Goal: Book appointment/travel/reservation

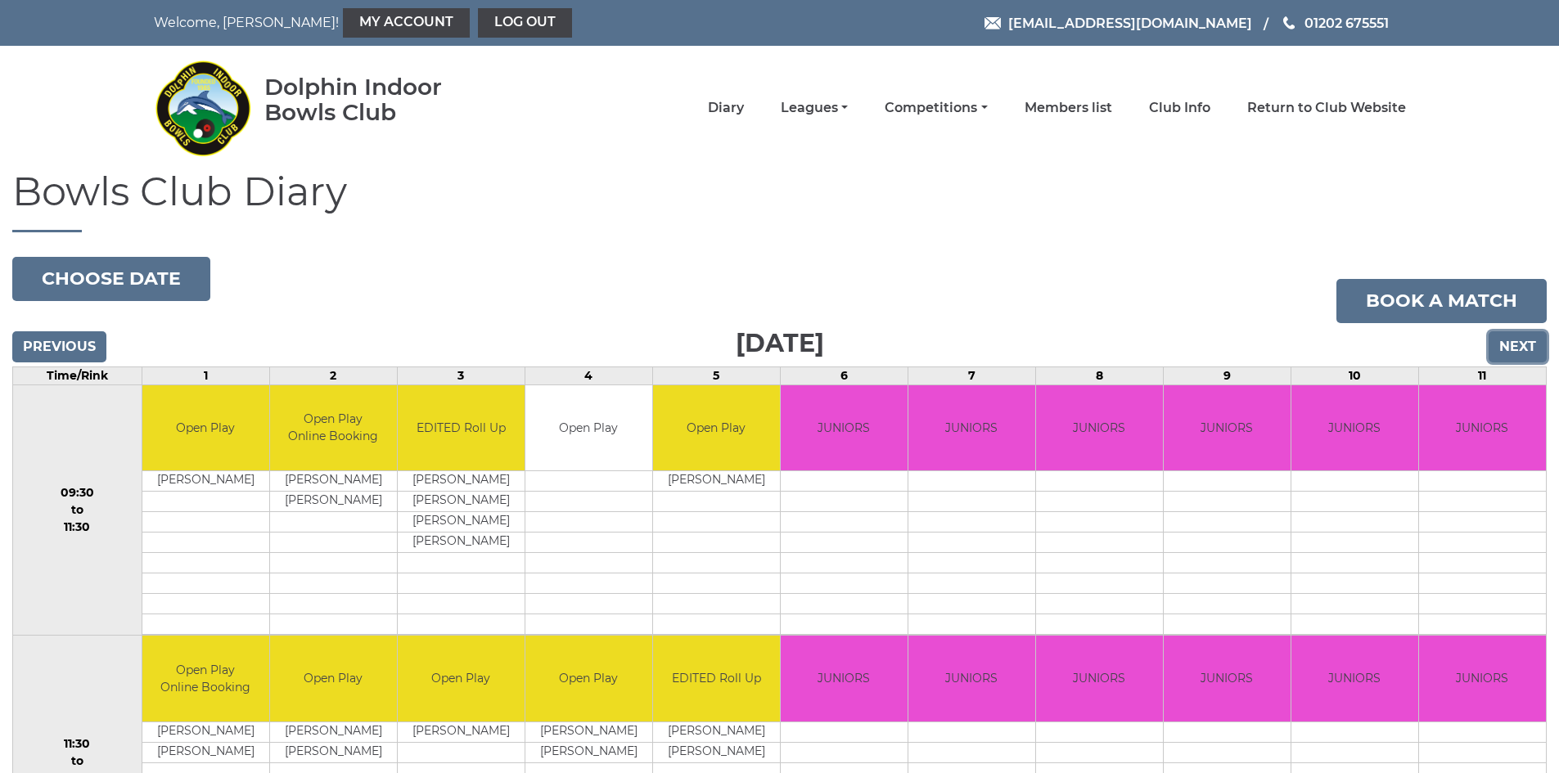
click at [1518, 347] on input "Next" at bounding box center [1517, 346] width 58 height 31
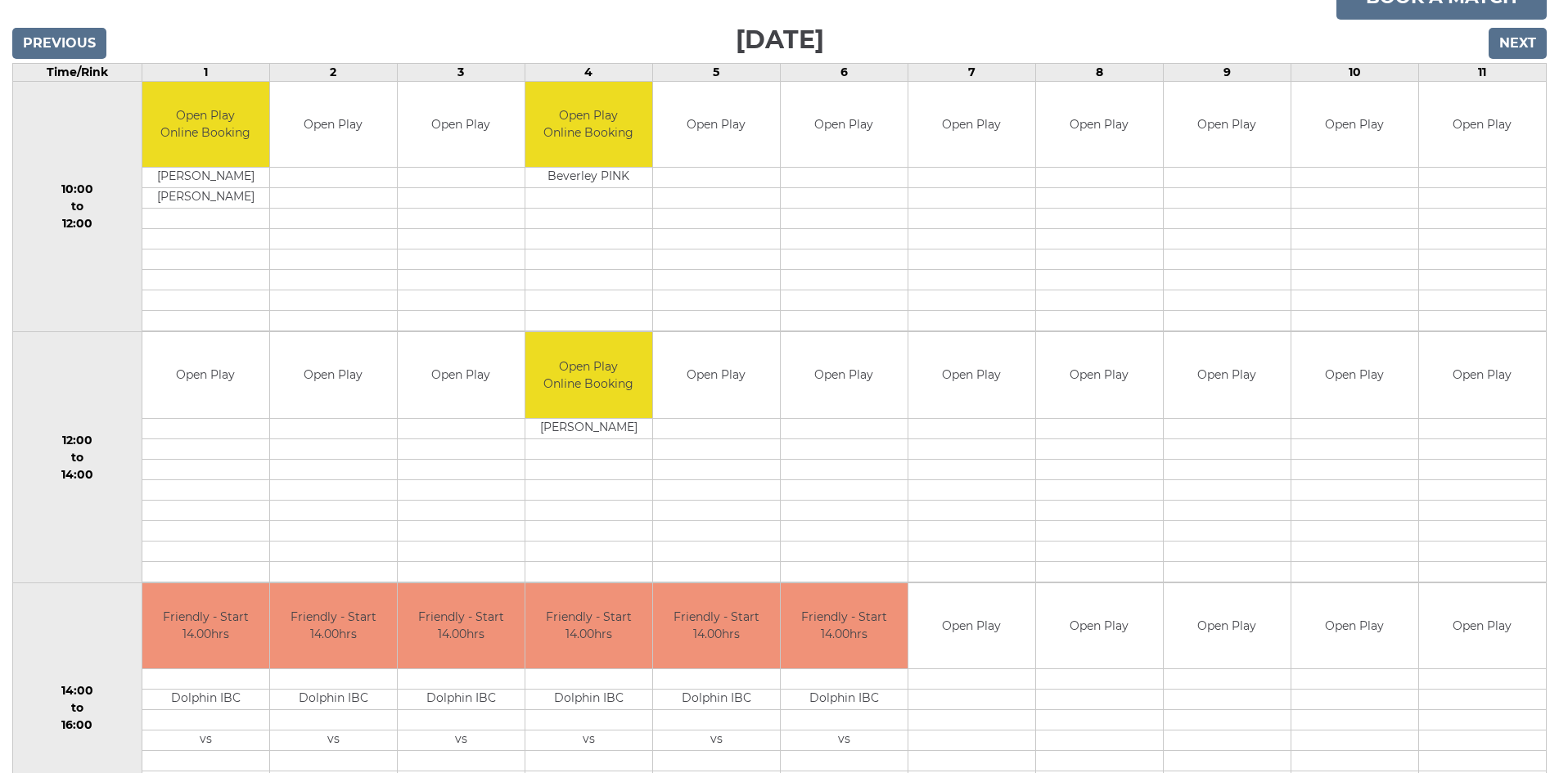
scroll to position [245, 0]
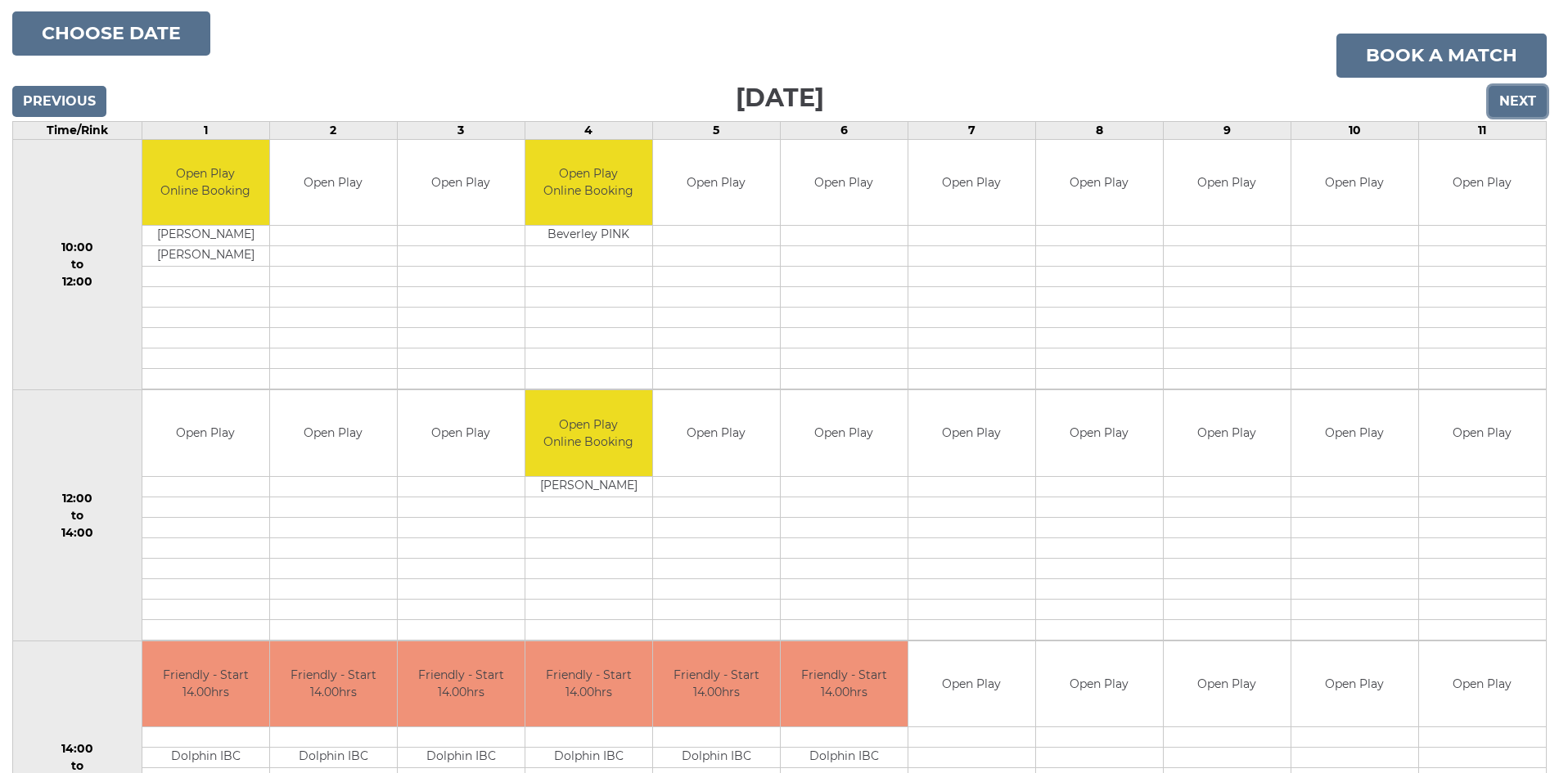
click at [1526, 94] on input "Next" at bounding box center [1517, 101] width 58 height 31
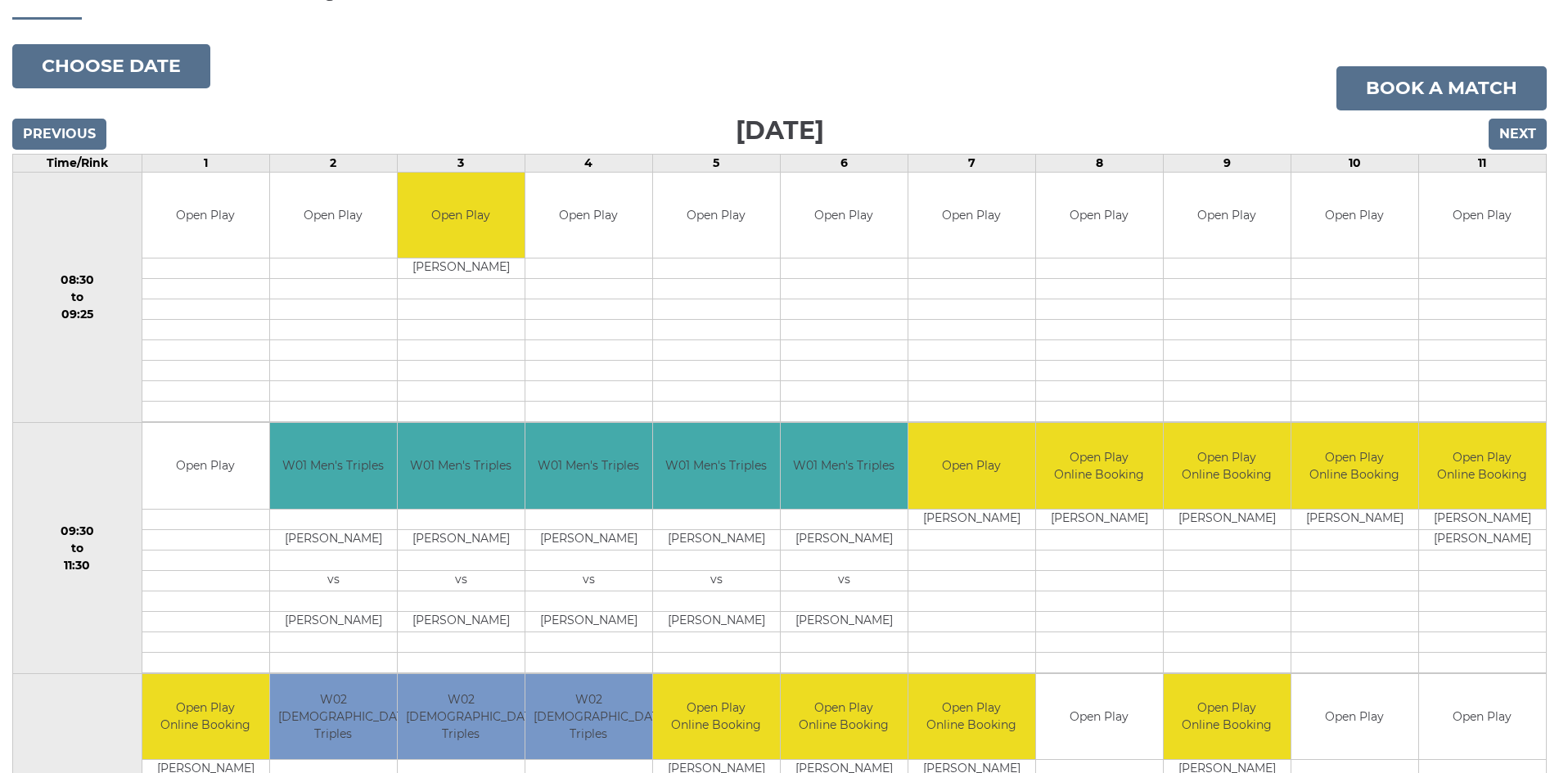
scroll to position [164, 0]
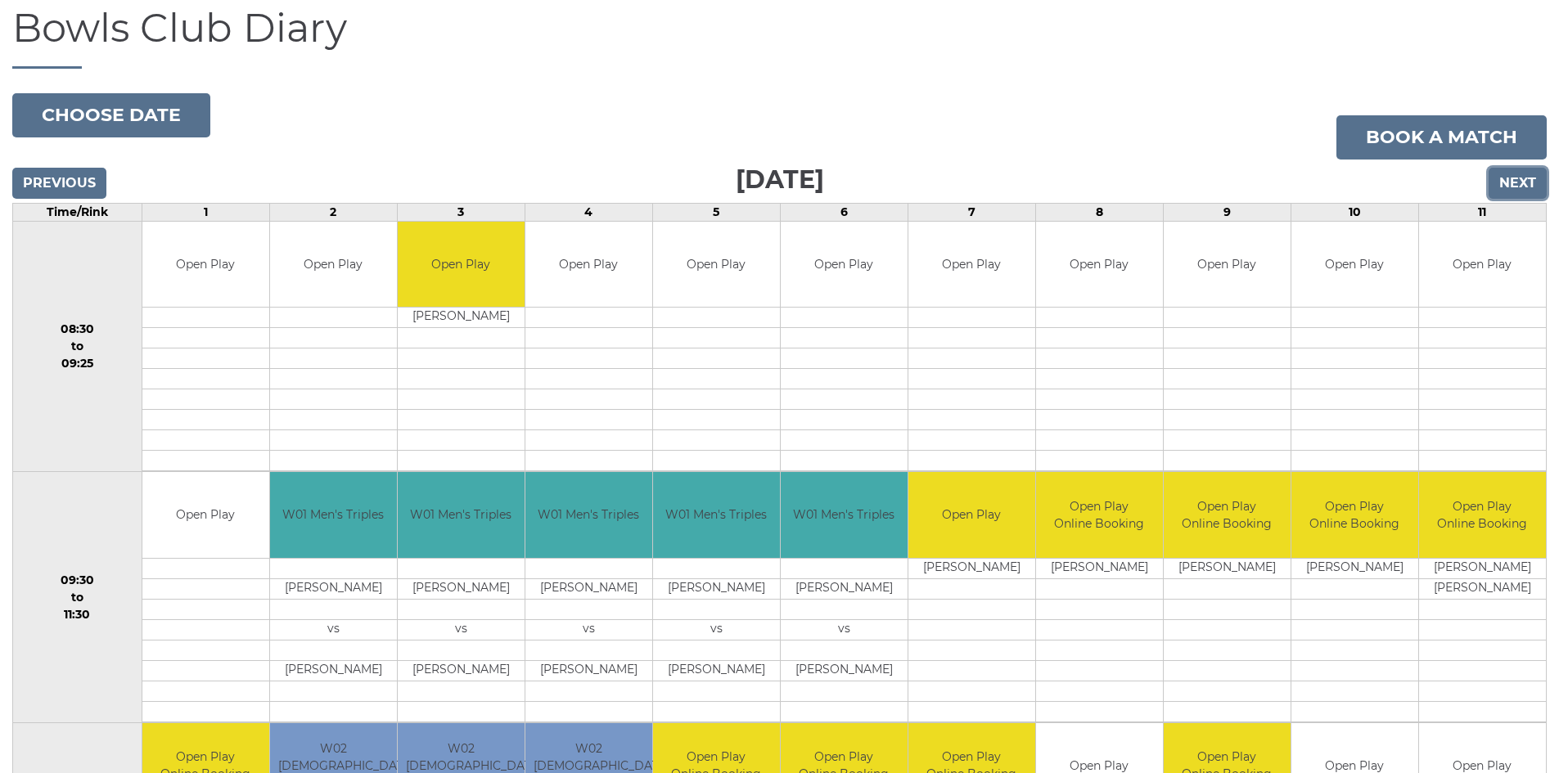
click at [1528, 185] on input "Next" at bounding box center [1517, 183] width 58 height 31
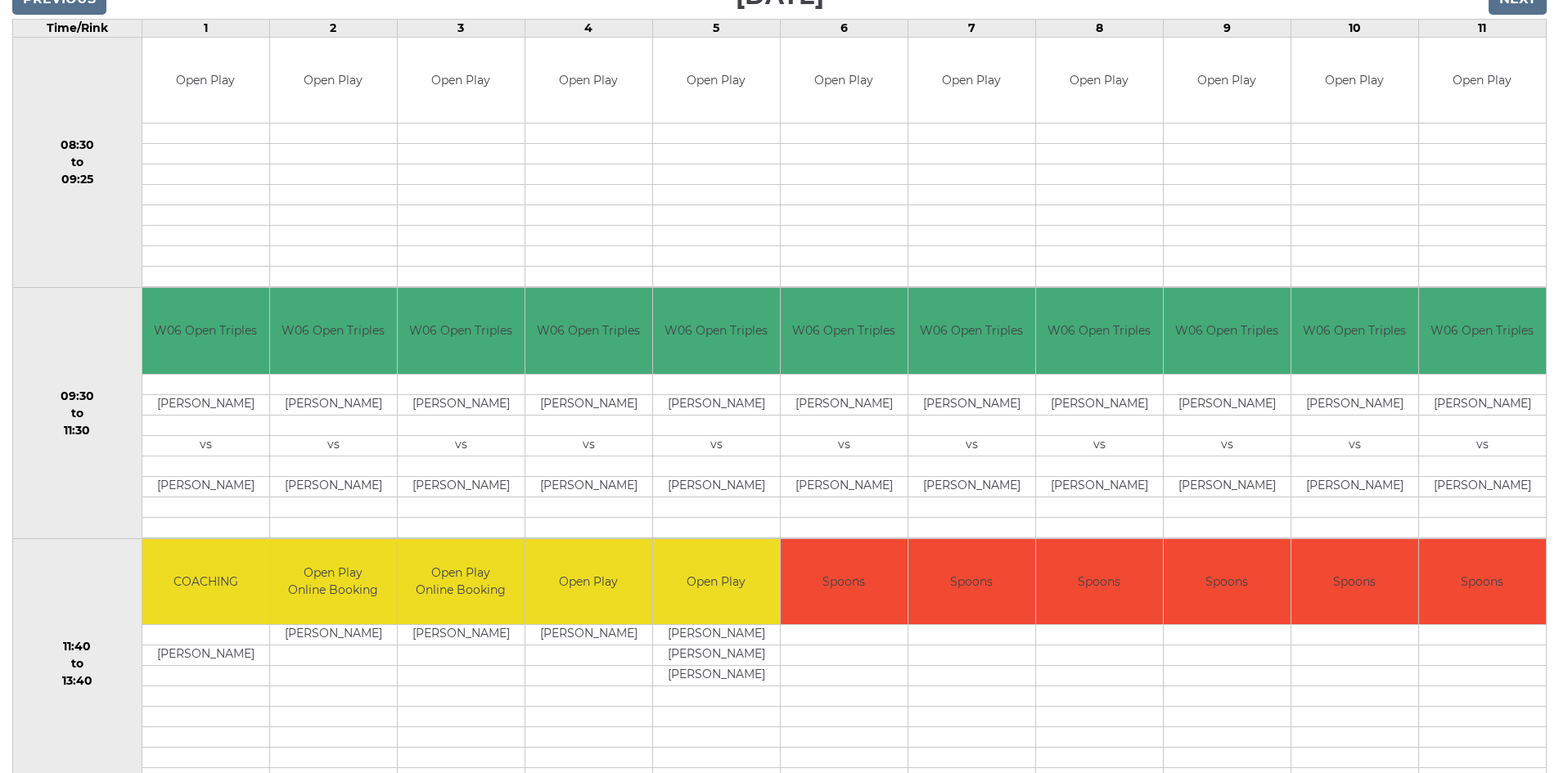
scroll to position [327, 0]
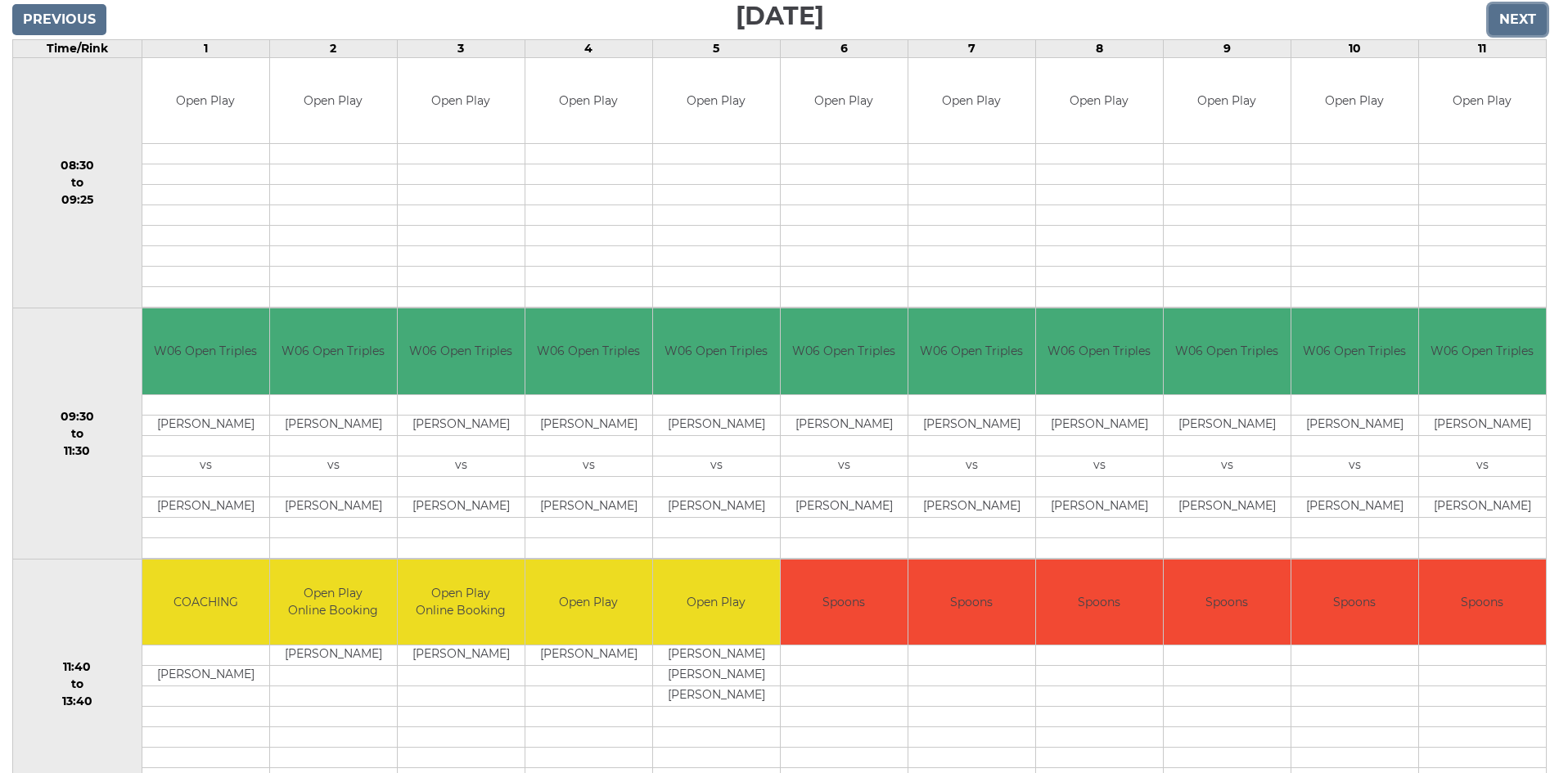
click at [1514, 22] on input "Next" at bounding box center [1517, 19] width 58 height 31
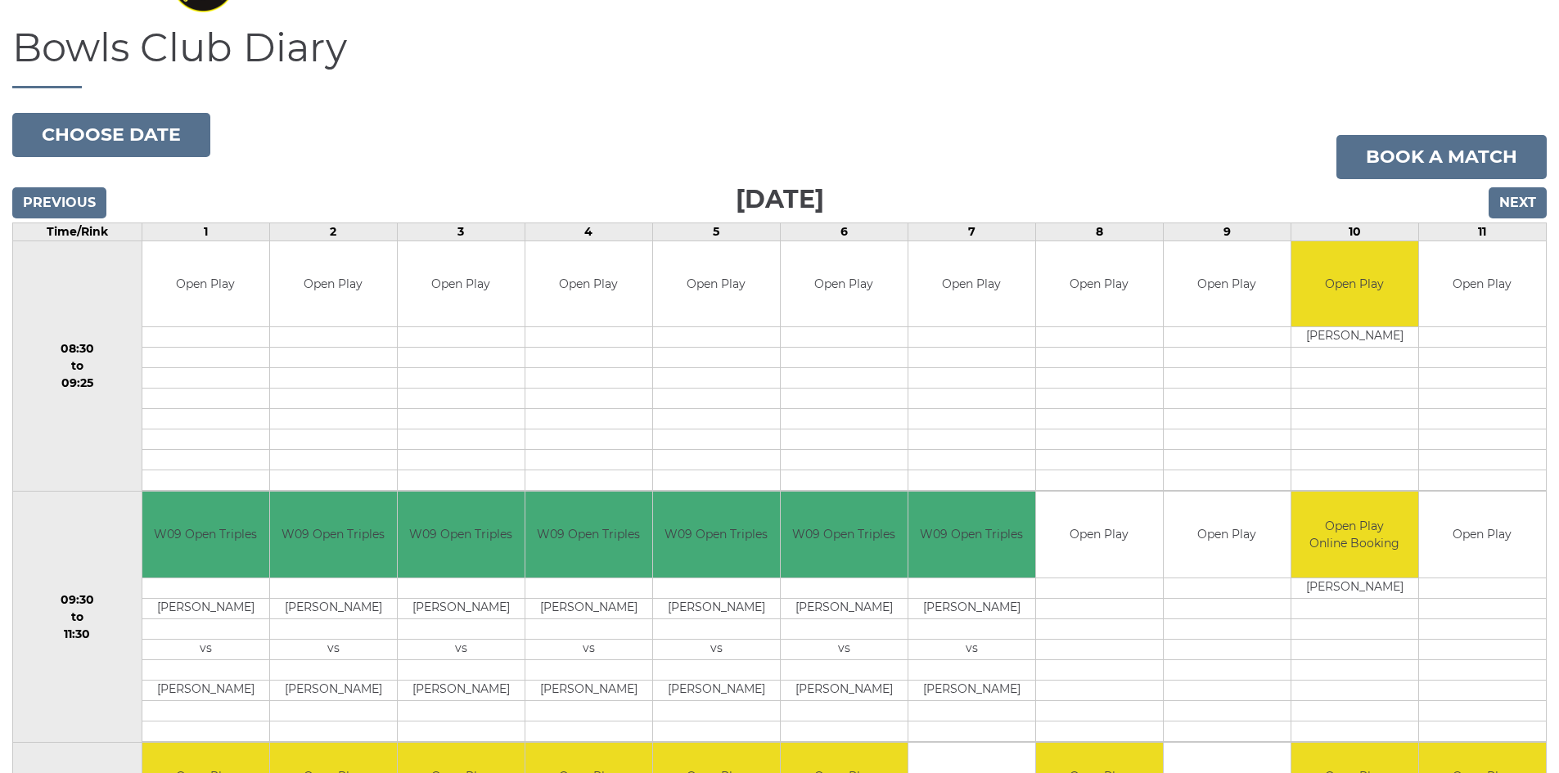
scroll to position [104, 0]
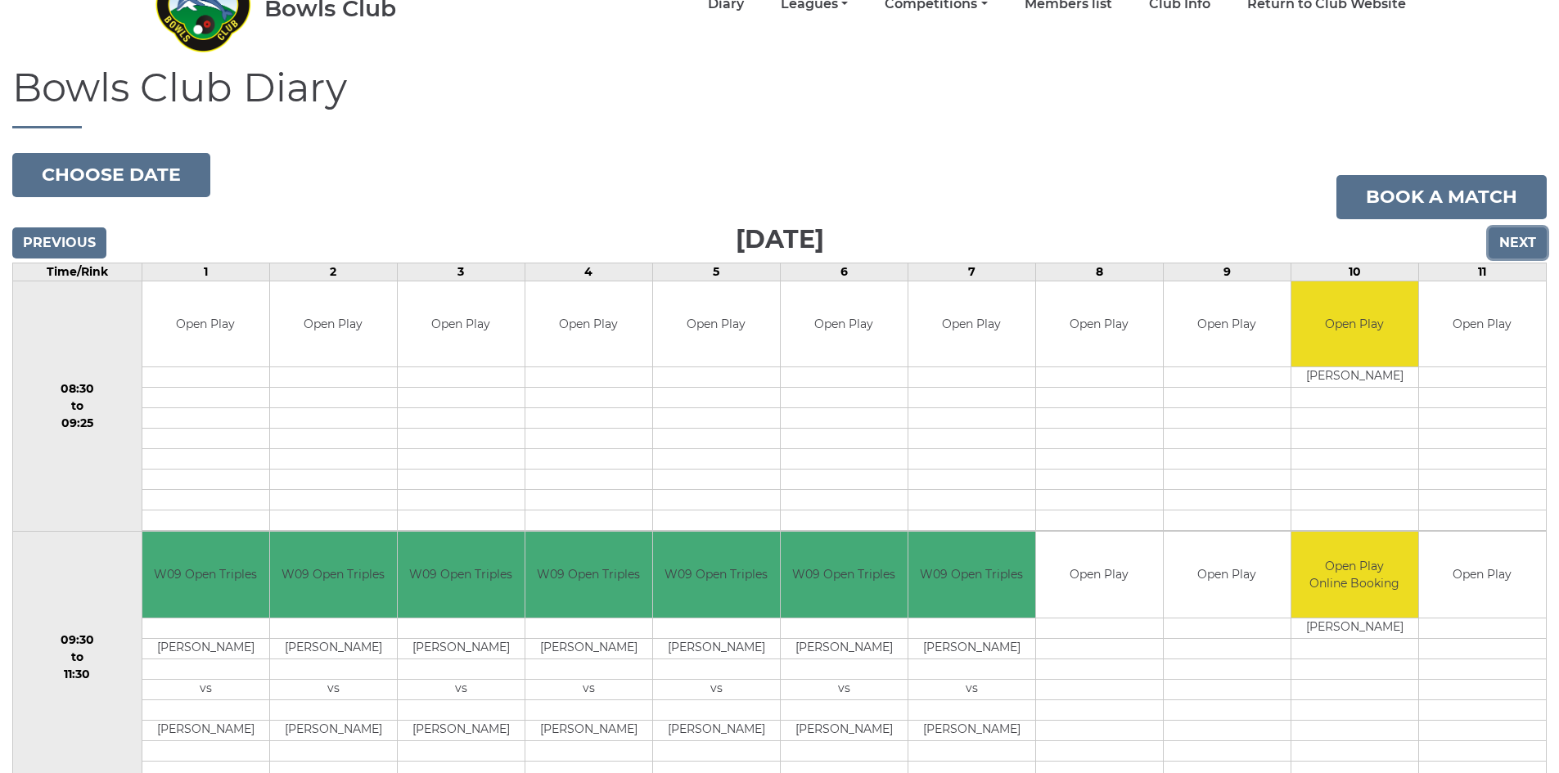
click at [1504, 244] on input "Next" at bounding box center [1517, 242] width 58 height 31
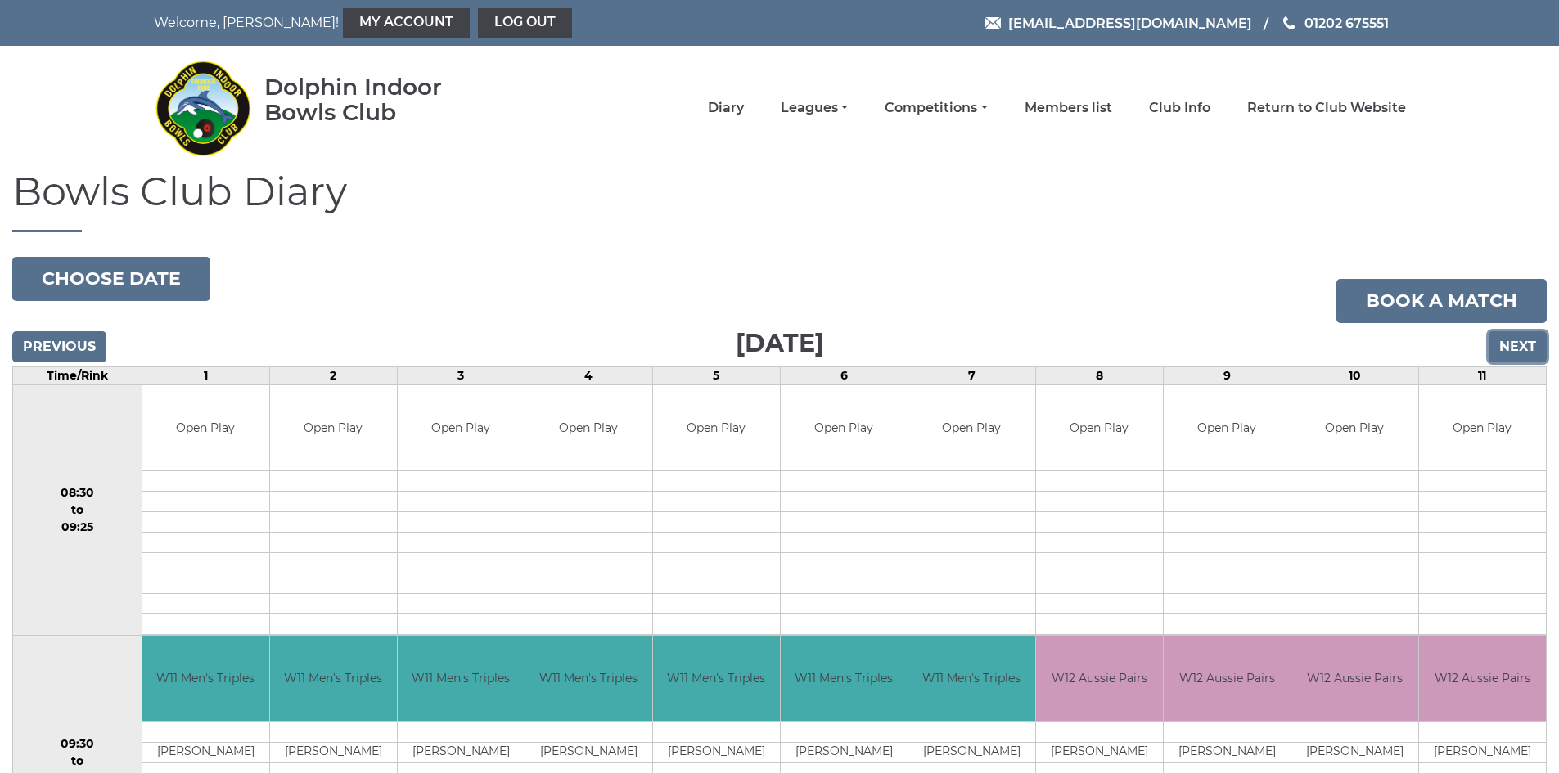
click at [1508, 340] on input "Next" at bounding box center [1517, 346] width 58 height 31
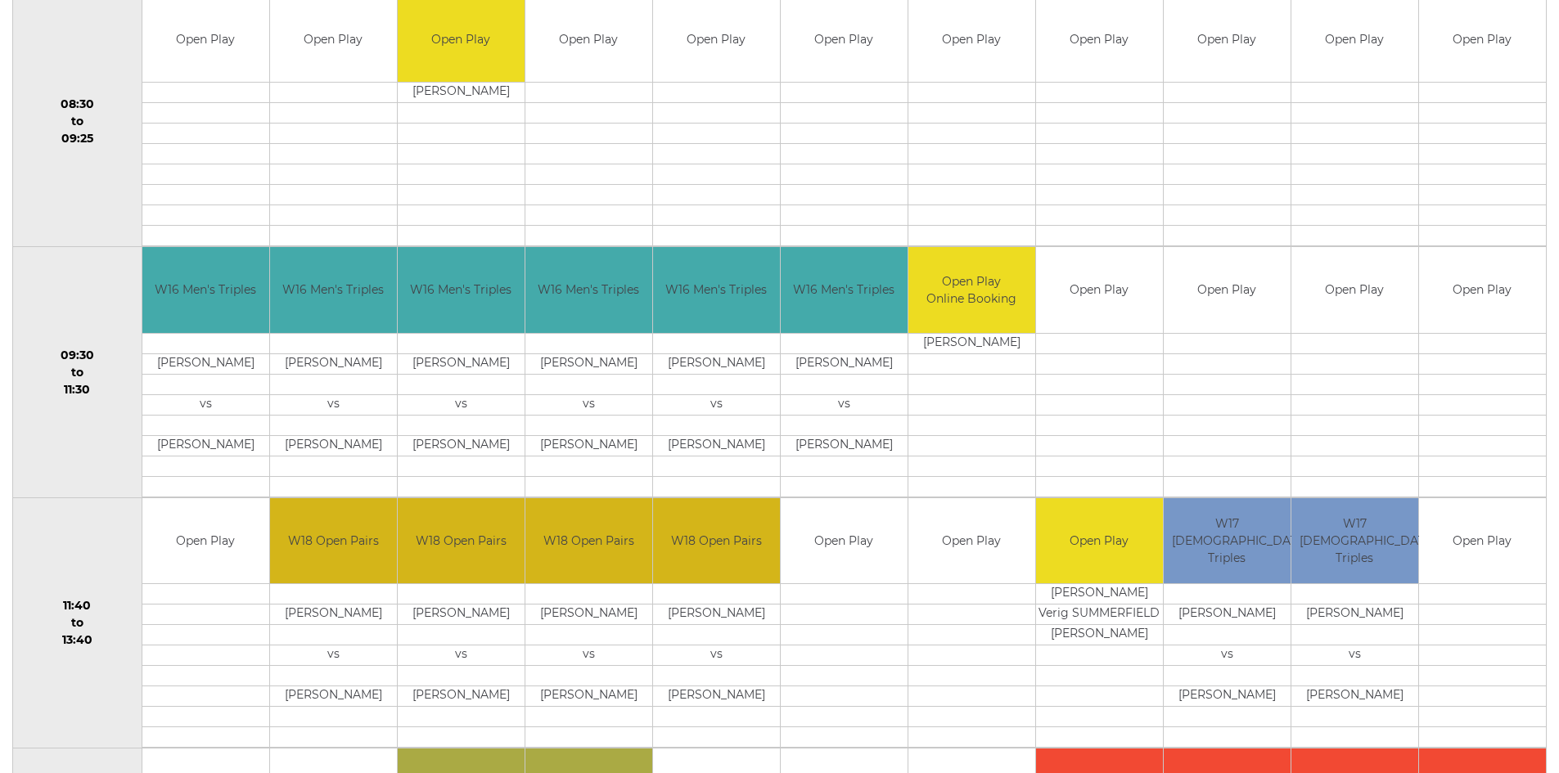
scroll to position [327, 0]
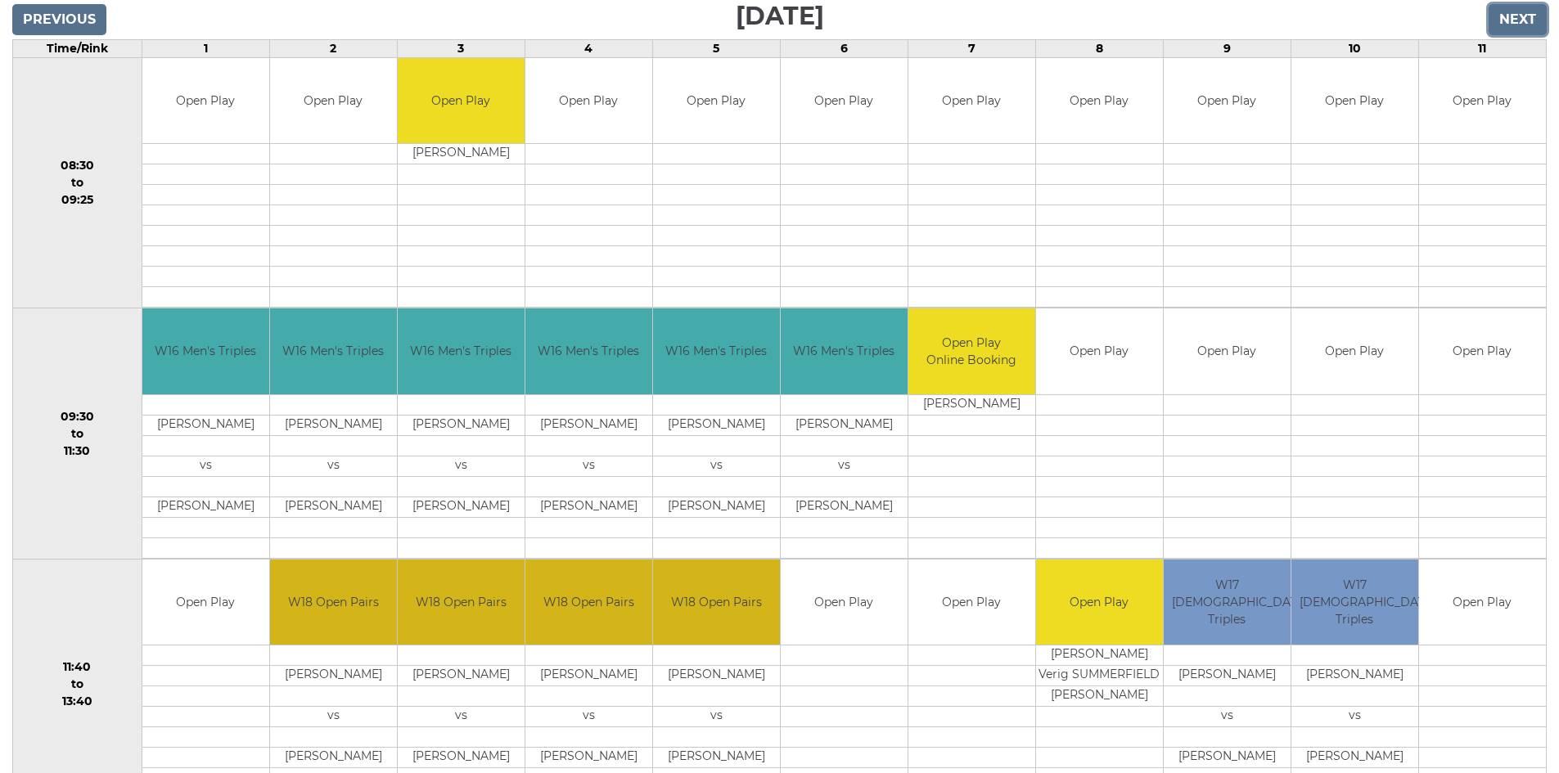
click at [1514, 20] on input "Next" at bounding box center [1517, 19] width 58 height 31
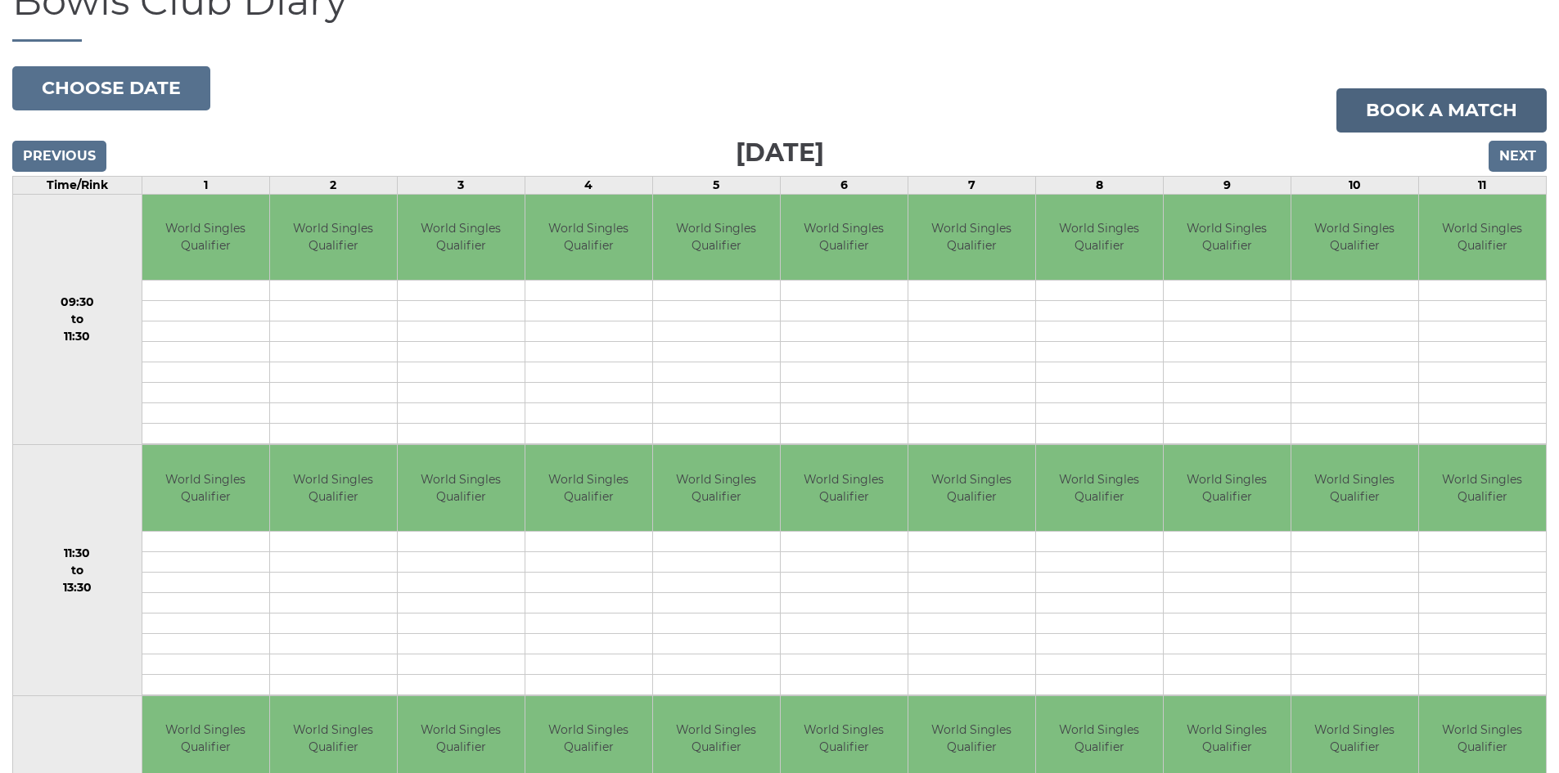
scroll to position [164, 0]
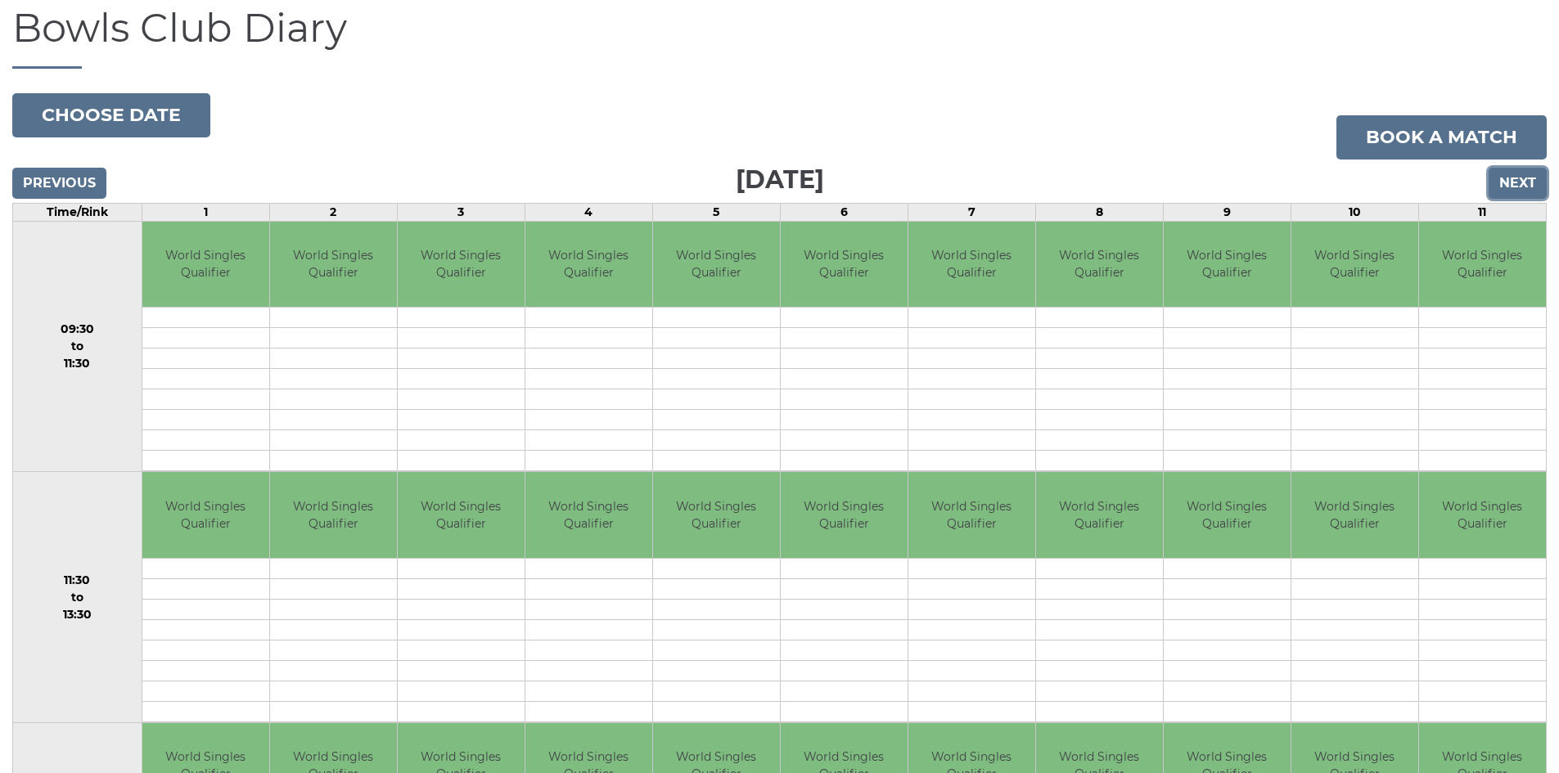
click at [1519, 181] on input "Next" at bounding box center [1517, 183] width 58 height 31
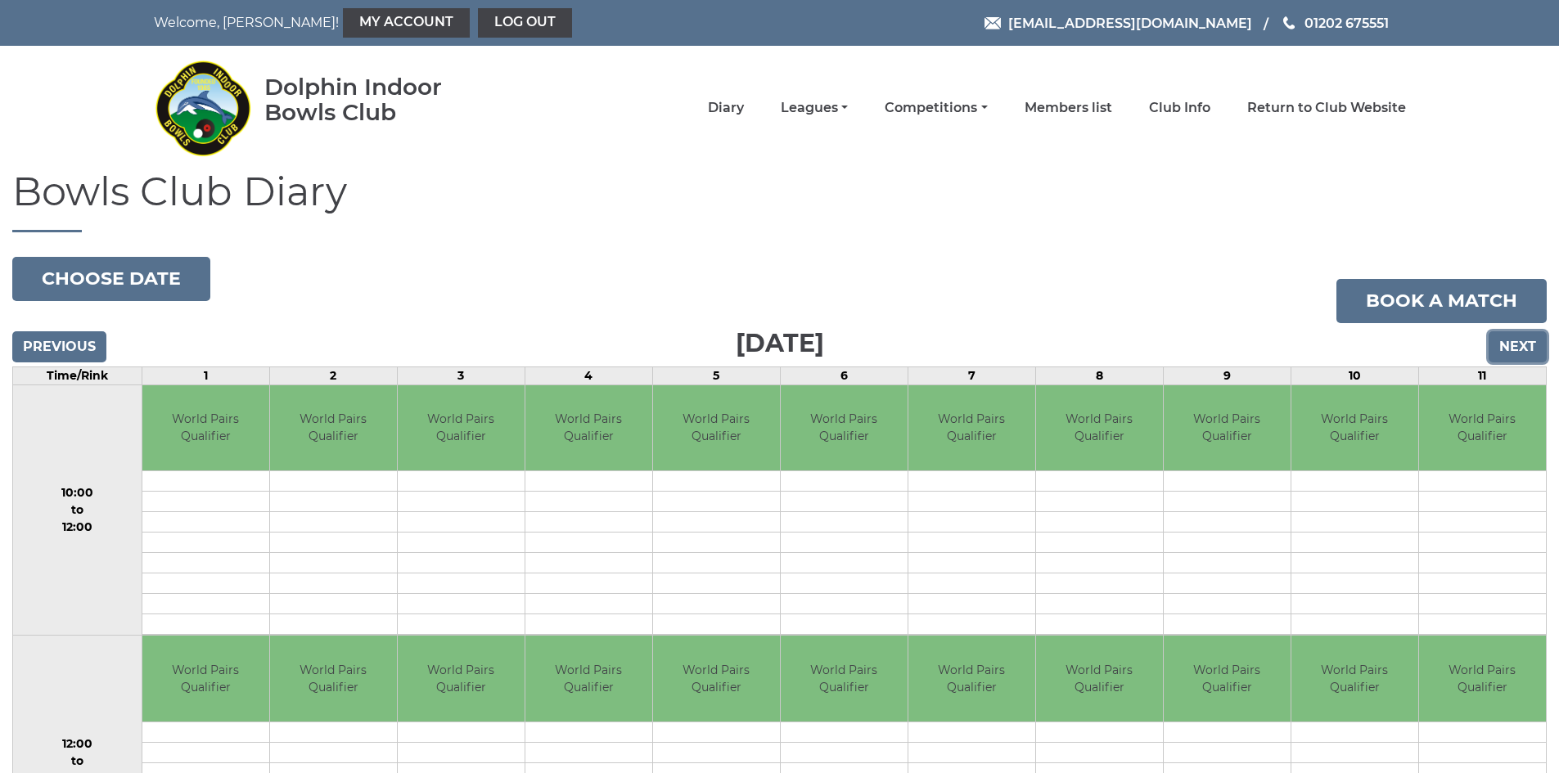
click at [1509, 343] on input "Next" at bounding box center [1517, 346] width 58 height 31
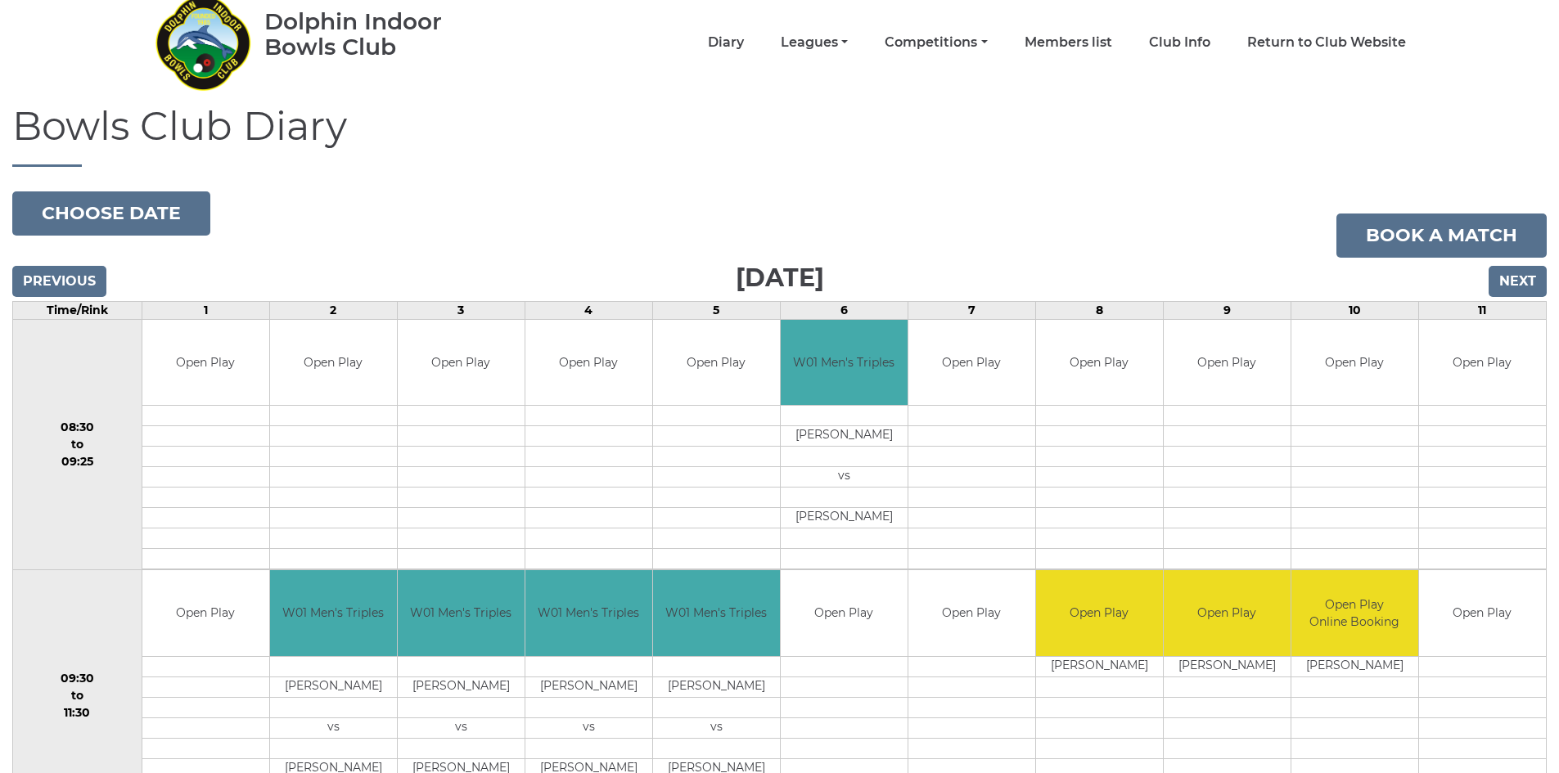
scroll to position [245, 0]
